Goal: Obtain resource: Obtain resource

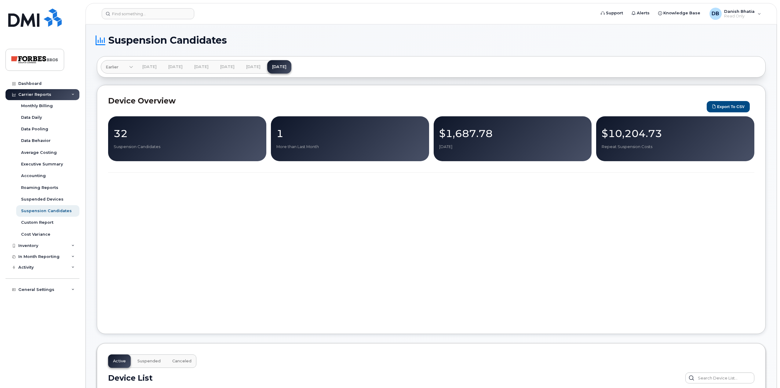
scroll to position [1096, 0]
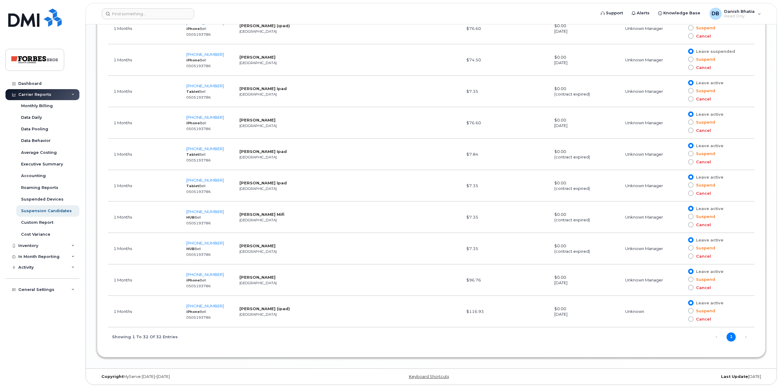
click at [221, 275] on td "[PHONE_NUMBER] iPhone Bell 0505193786" at bounding box center [207, 279] width 53 height 31
copy span "[PHONE_NUMBER]"
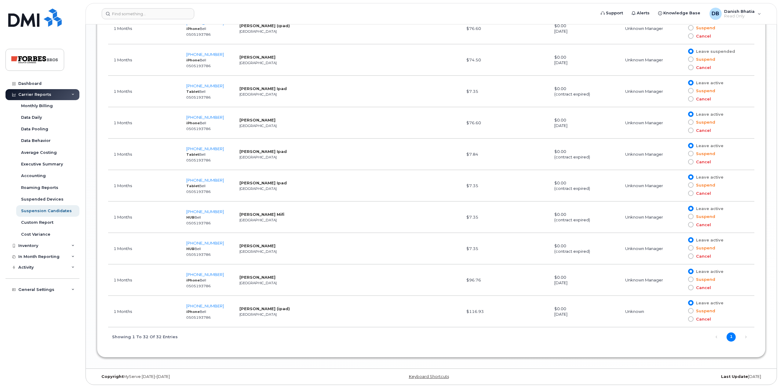
click at [223, 243] on td "[PHONE_NUMBER] HUB Bell 0505193786" at bounding box center [207, 248] width 53 height 31
copy span "[PHONE_NUMBER]"
click at [224, 306] on td "[PHONE_NUMBER] iPhone Bell 0505193786" at bounding box center [207, 311] width 53 height 31
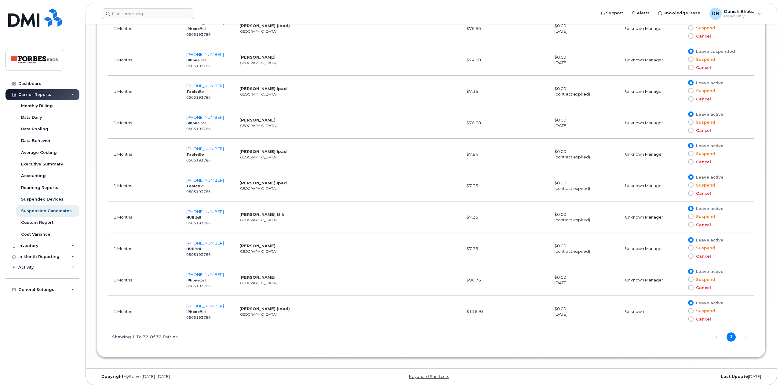
click at [224, 306] on td "[PHONE_NUMBER] iPhone Bell 0505193786" at bounding box center [207, 311] width 53 height 31
copy span "[PHONE_NUMBER]"
click at [220, 212] on td "[PHONE_NUMBER] HUB Bell 0505193786" at bounding box center [207, 217] width 53 height 31
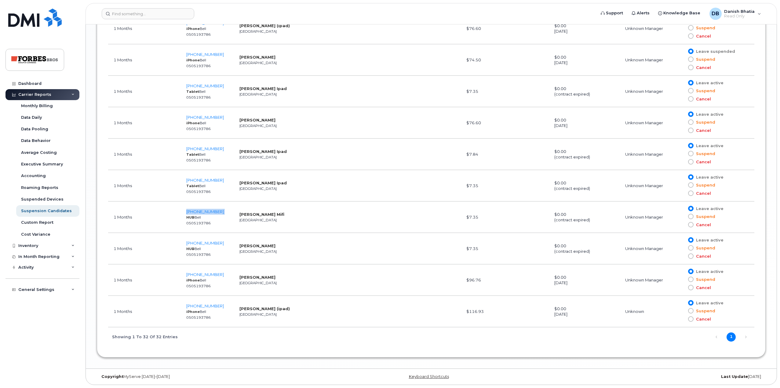
click at [220, 212] on td "[PHONE_NUMBER] HUB Bell 0505193786" at bounding box center [207, 217] width 53 height 31
copy span "[PHONE_NUMBER]"
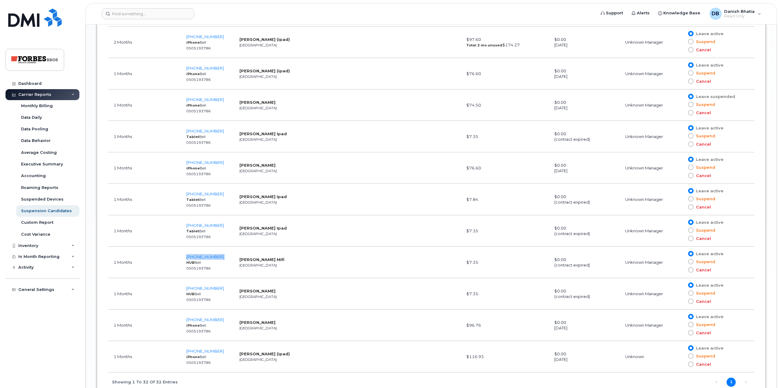
scroll to position [1035, 0]
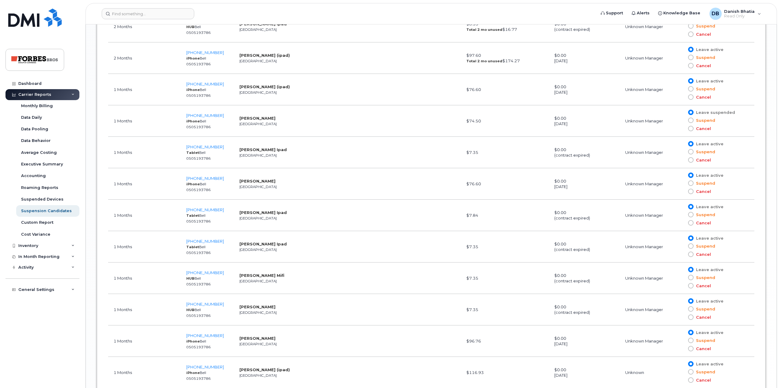
click at [223, 242] on td "[PHONE_NUMBER] Tablet Bell 0505193786" at bounding box center [207, 246] width 53 height 31
copy span "[PHONE_NUMBER]"
click at [225, 212] on td "[PHONE_NUMBER] Tablet Bell 0505193786" at bounding box center [207, 215] width 53 height 31
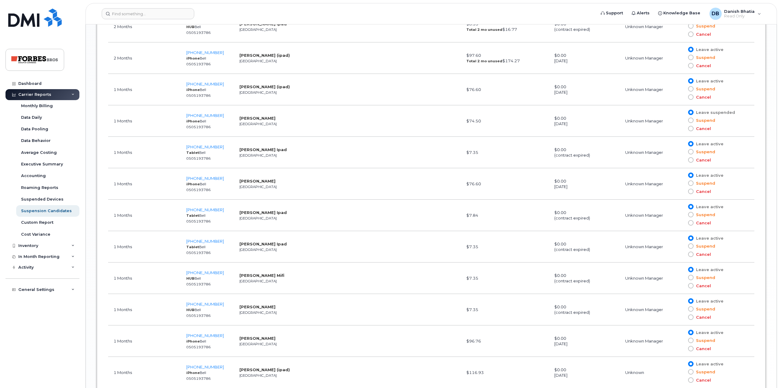
click at [225, 212] on td "[PHONE_NUMBER] Tablet Bell 0505193786" at bounding box center [207, 215] width 53 height 31
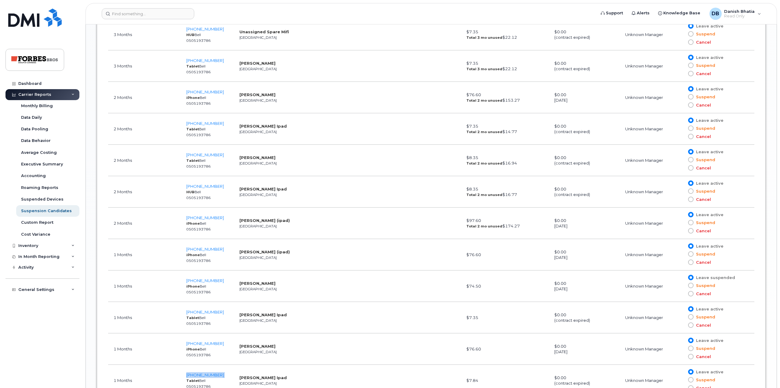
scroll to position [760, 0]
